Goal: Entertainment & Leisure: Consume media (video, audio)

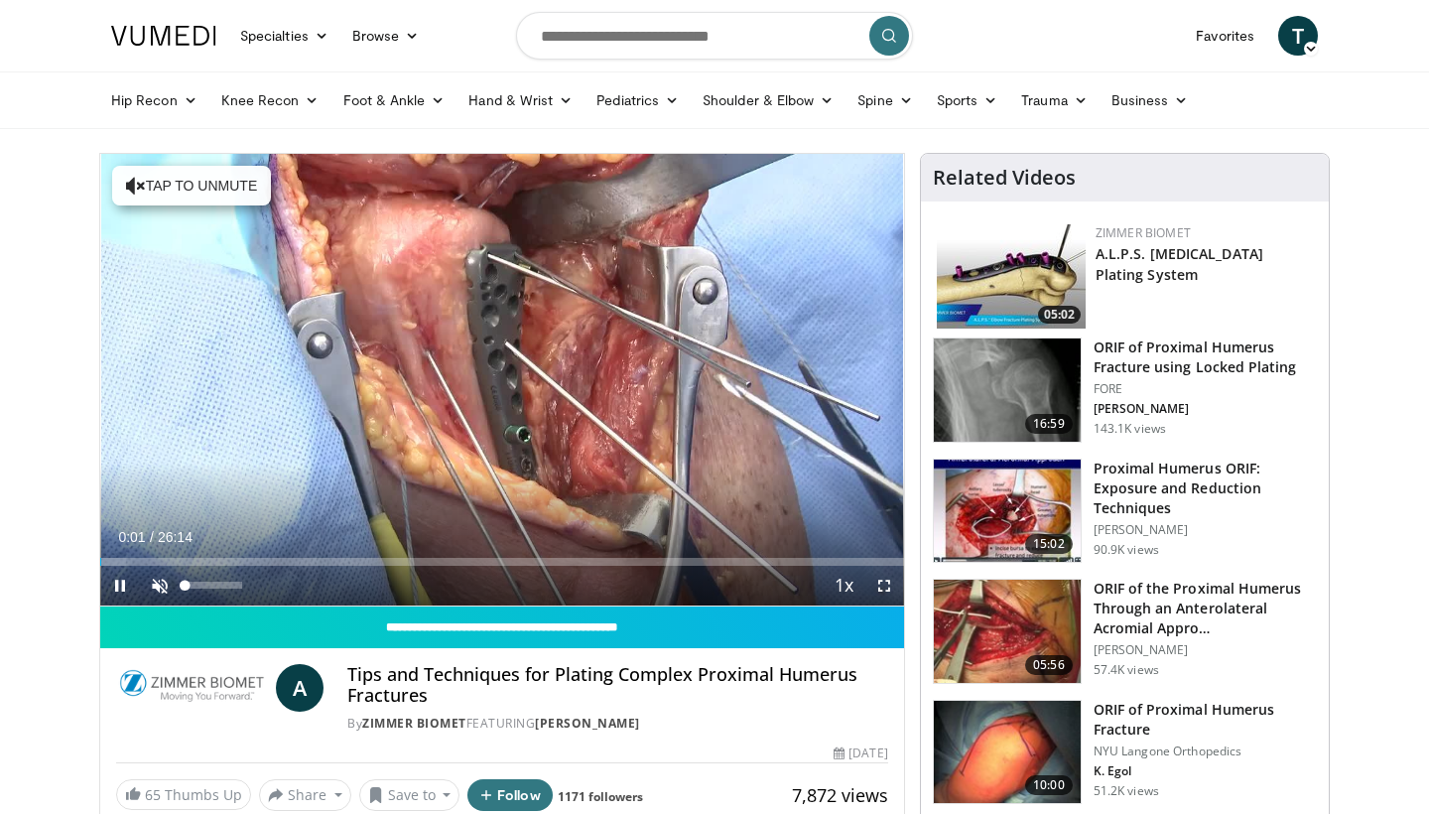
click at [159, 590] on span "Video Player" at bounding box center [160, 586] width 40 height 40
click at [885, 590] on span "Video Player" at bounding box center [884, 586] width 40 height 40
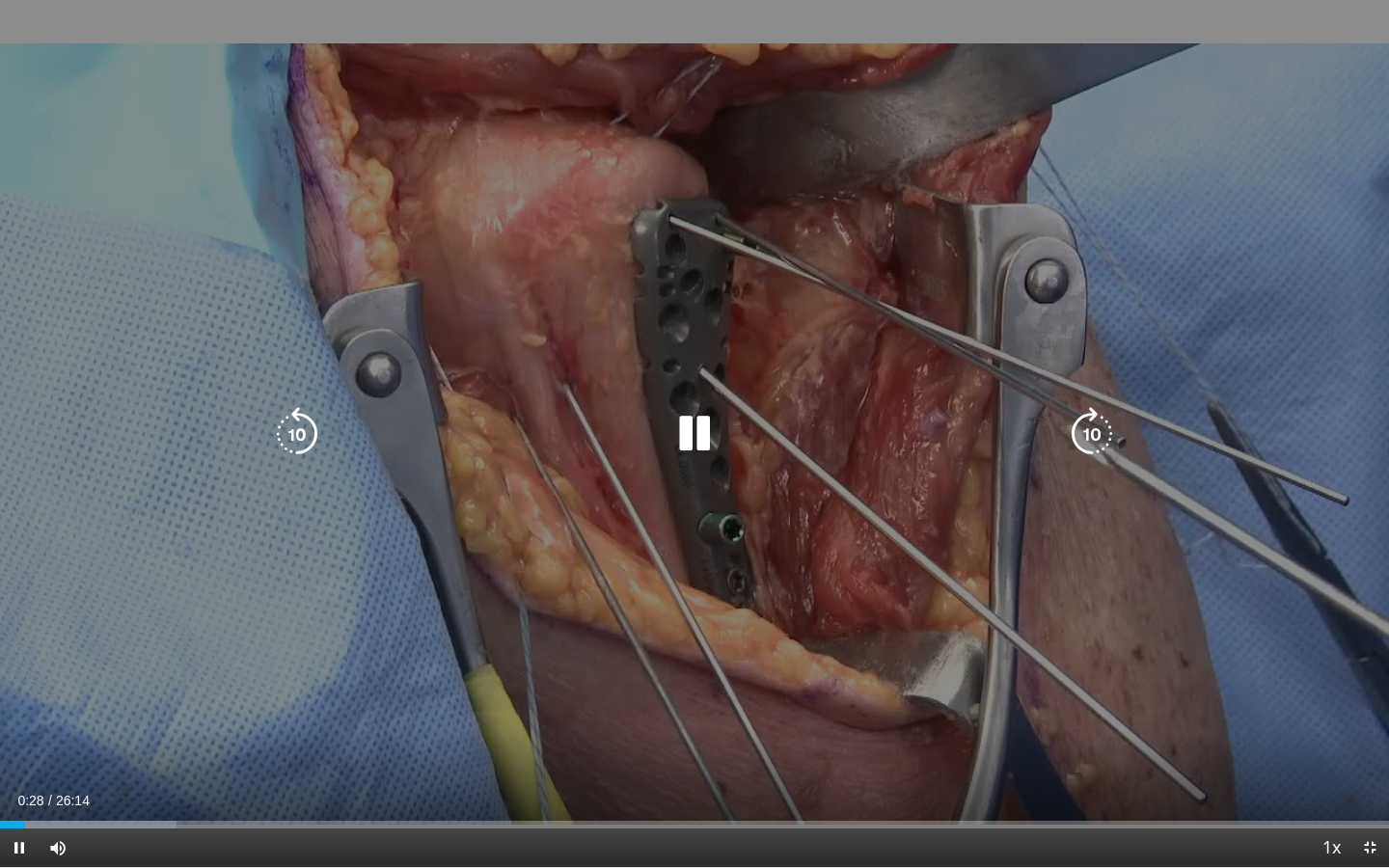
click at [1085, 431] on icon "Video Player" at bounding box center [1093, 434] width 54 height 54
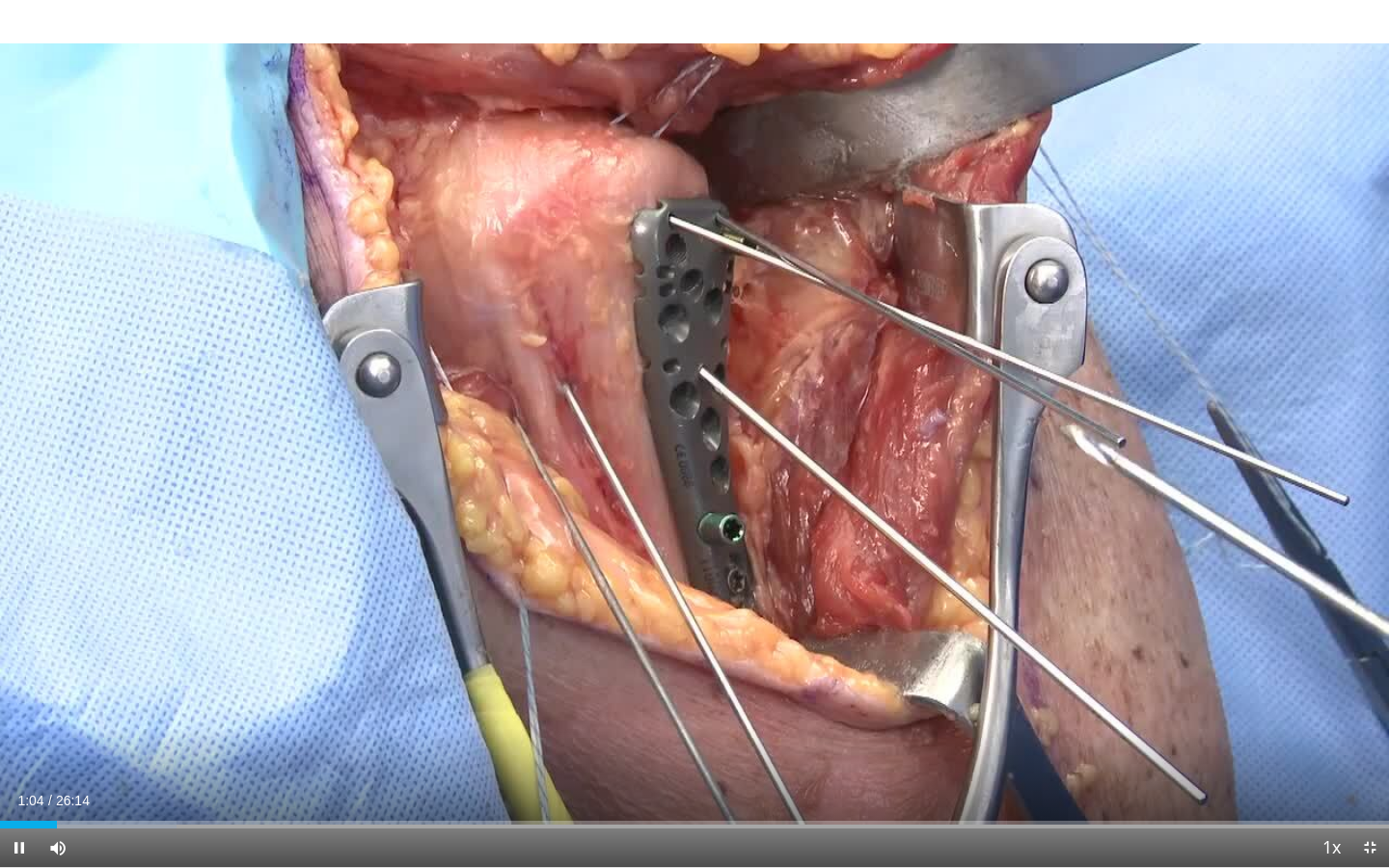
click at [1365, 790] on span "Video Player" at bounding box center [1370, 848] width 39 height 39
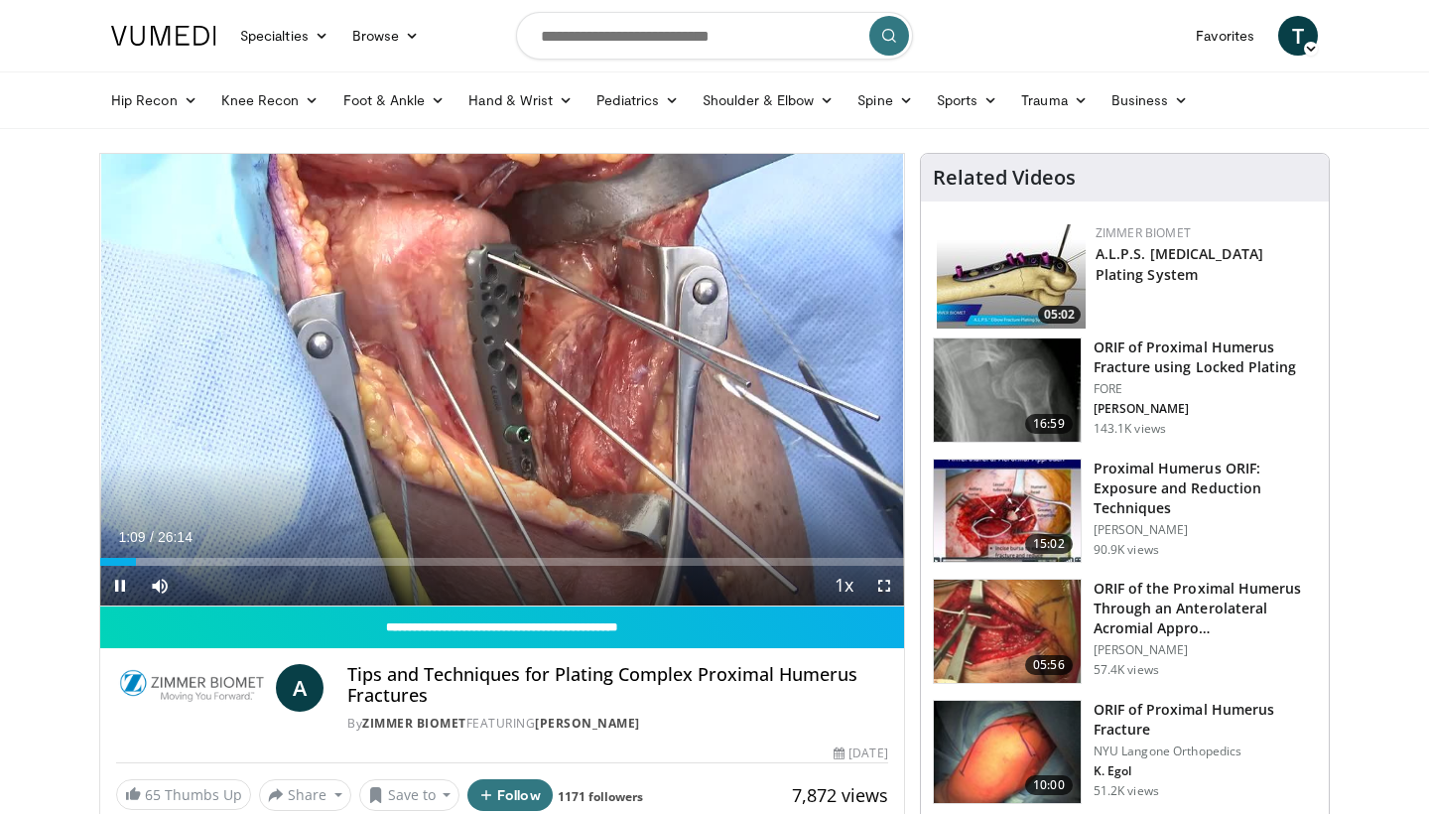
click at [887, 591] on span "Video Player" at bounding box center [884, 586] width 40 height 40
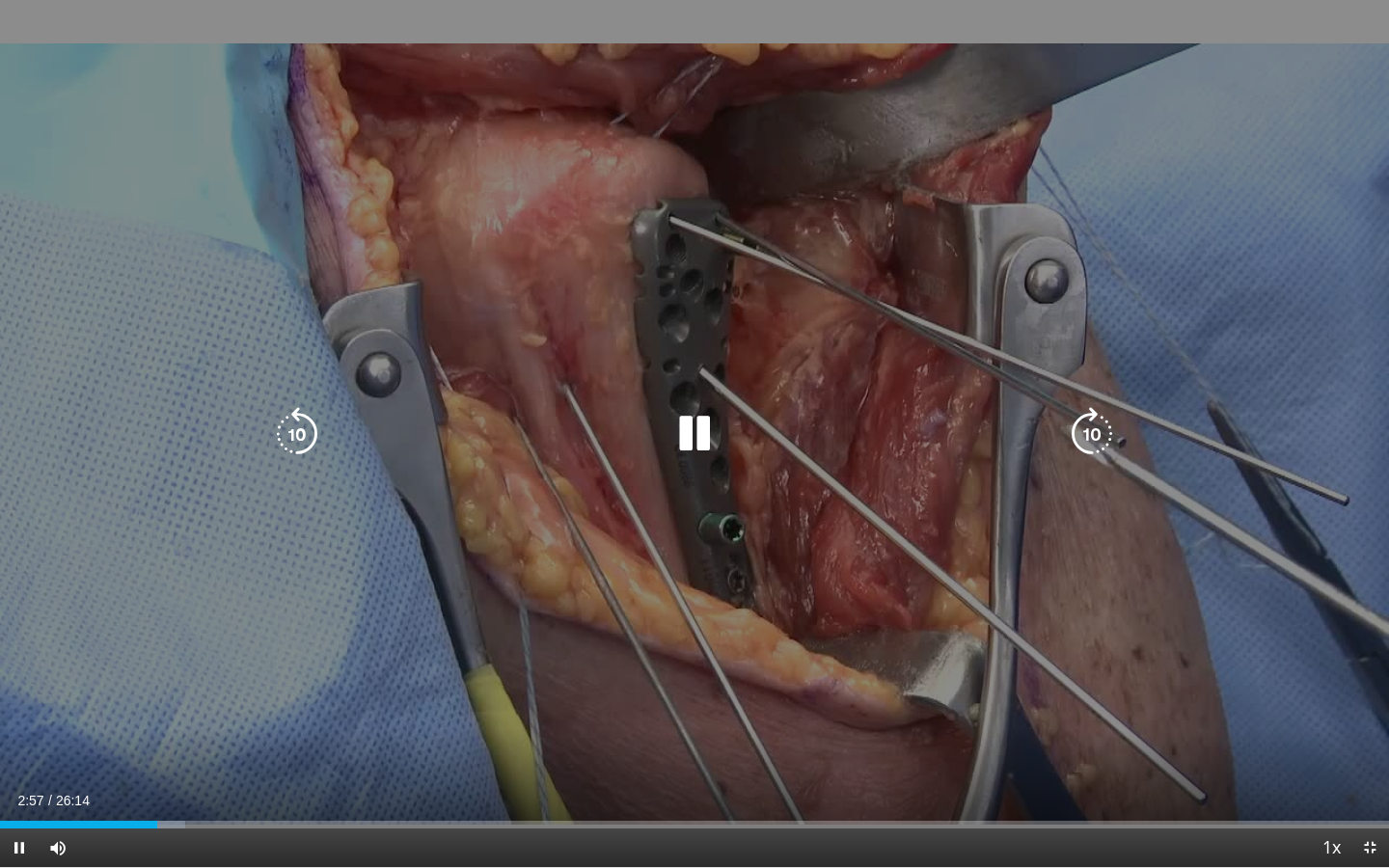
click at [300, 446] on icon "Video Player" at bounding box center [297, 434] width 54 height 54
click at [291, 432] on icon "Video Player" at bounding box center [297, 434] width 54 height 54
click at [1097, 437] on icon "Video Player" at bounding box center [1093, 434] width 54 height 54
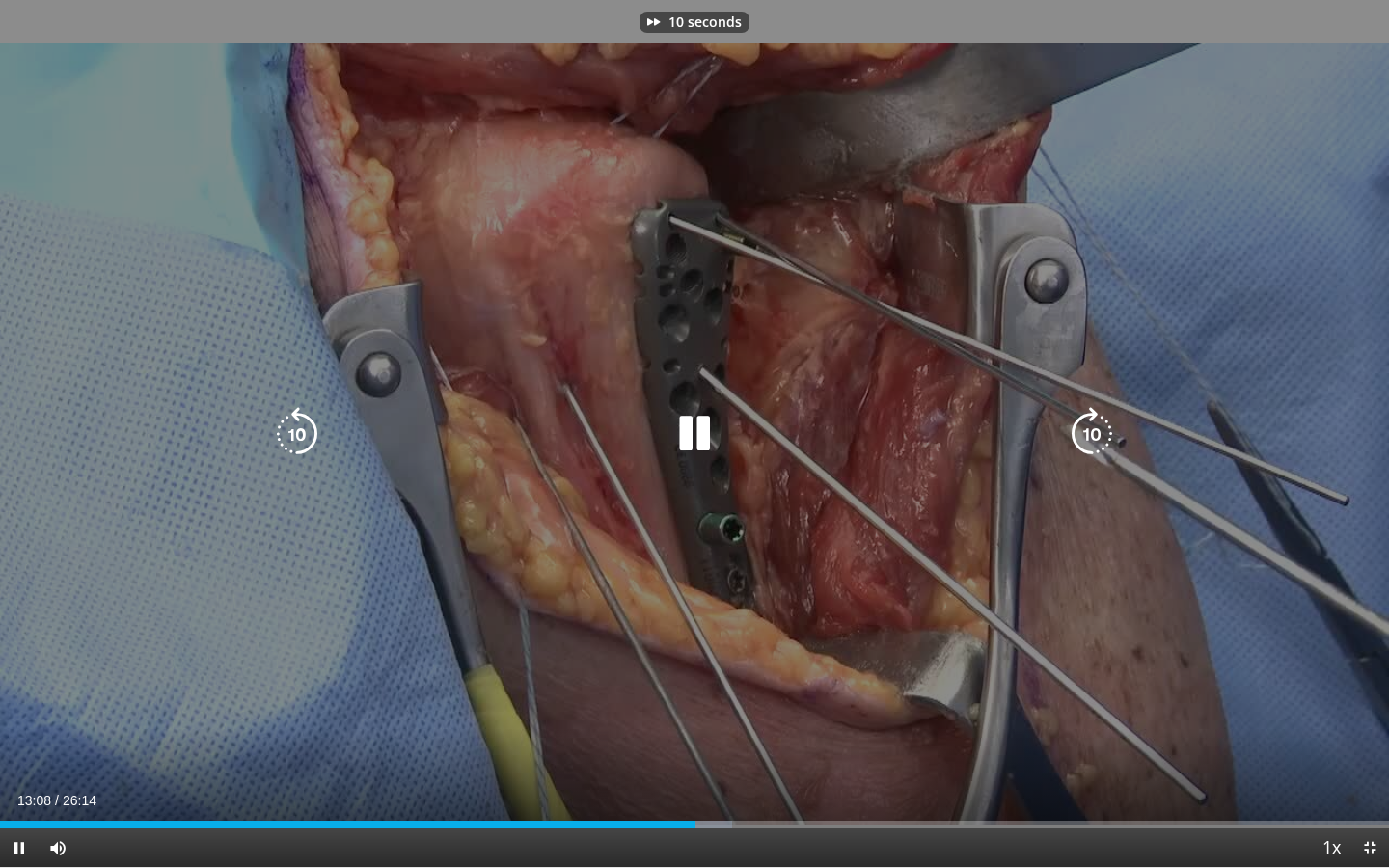
click at [1097, 437] on icon "Video Player" at bounding box center [1093, 434] width 54 height 54
click at [1081, 443] on icon "Video Player" at bounding box center [1093, 434] width 54 height 54
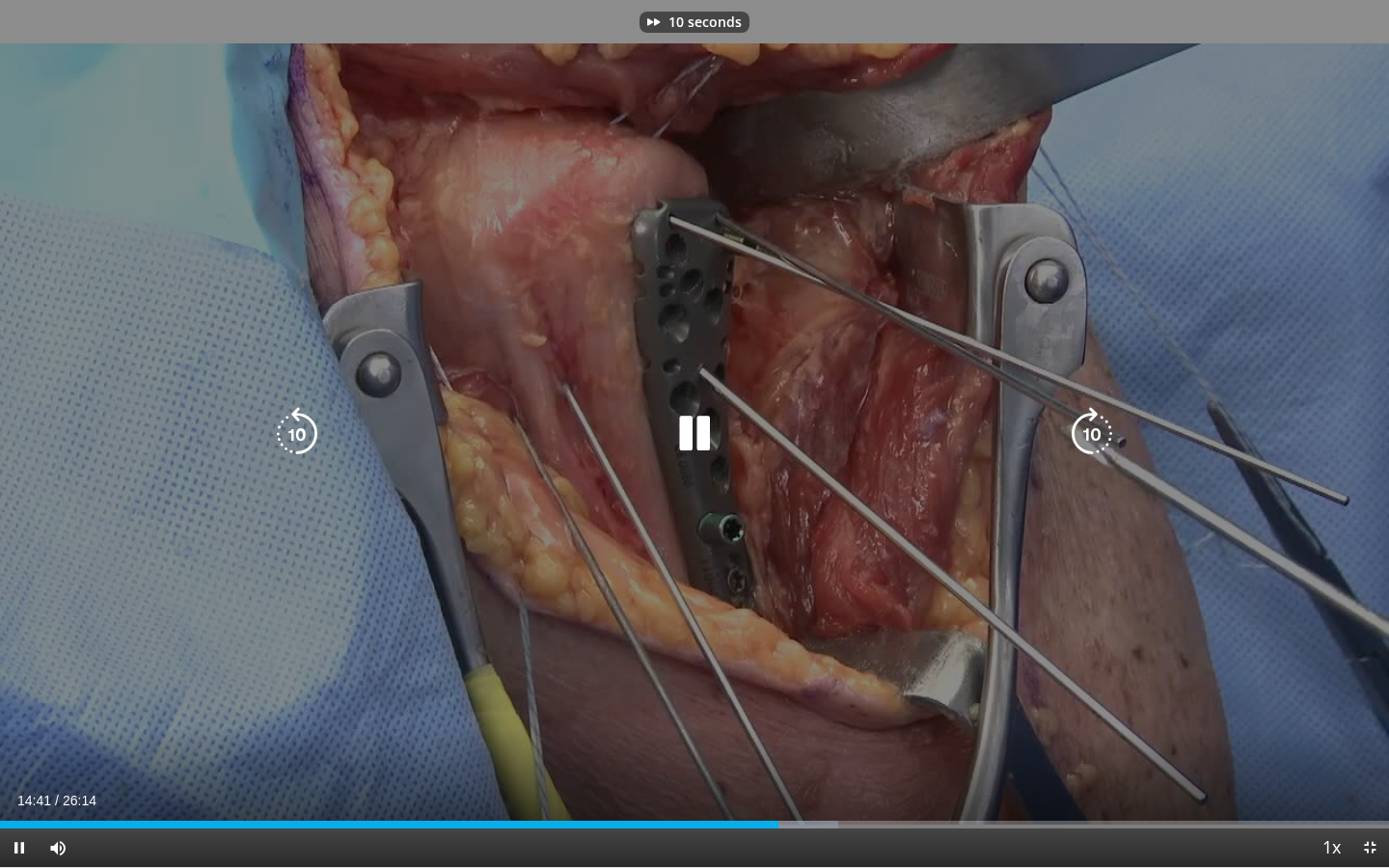
click at [1081, 443] on icon "Video Player" at bounding box center [1093, 434] width 54 height 54
click at [1094, 446] on icon "Video Player" at bounding box center [1093, 434] width 54 height 54
